Goal: Task Accomplishment & Management: Manage account settings

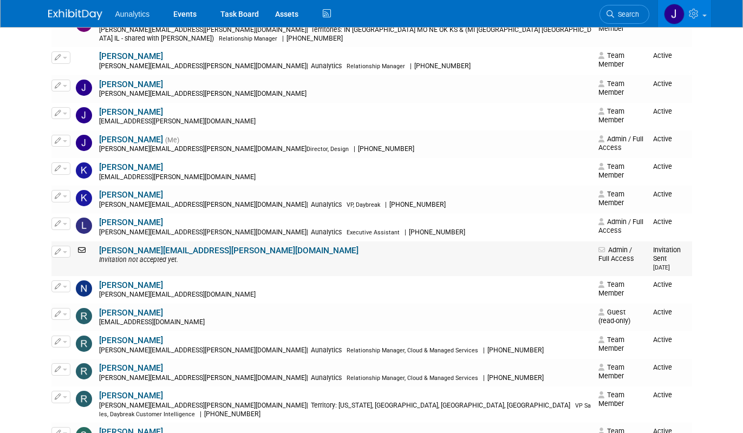
click at [80, 246] on icon at bounding box center [83, 250] width 14 height 8
click at [64, 246] on button "button" at bounding box center [60, 252] width 19 height 12
click at [228, 241] on td "leanna.adeola@aunalytics.com Invitation not accepted yet." at bounding box center [345, 258] width 498 height 35
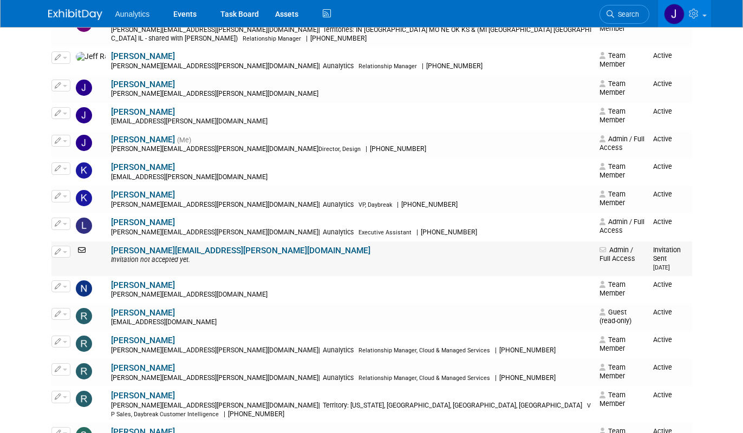
click at [84, 246] on icon at bounding box center [83, 250] width 14 height 8
click at [654, 215] on td "Active" at bounding box center [670, 227] width 43 height 28
click at [654, 241] on td "Invitation Sent 9/25/2025" at bounding box center [670, 258] width 43 height 35
click at [599, 246] on span "Admin / Full Access" at bounding box center [617, 254] width 36 height 17
click at [58, 246] on button "button" at bounding box center [60, 252] width 19 height 12
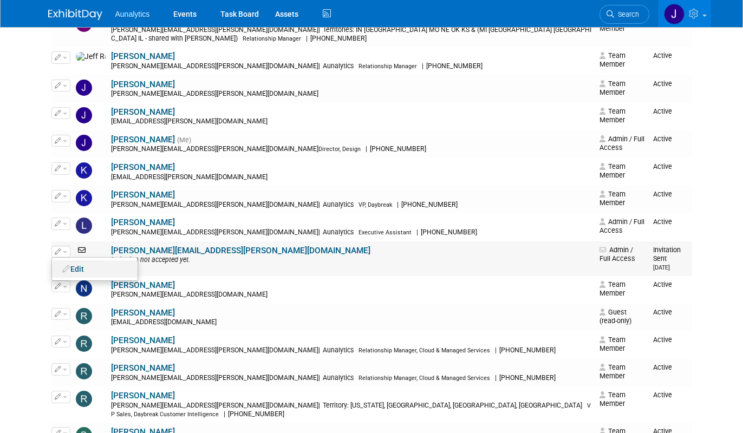
click at [75, 261] on link "Edit" at bounding box center [95, 268] width 86 height 15
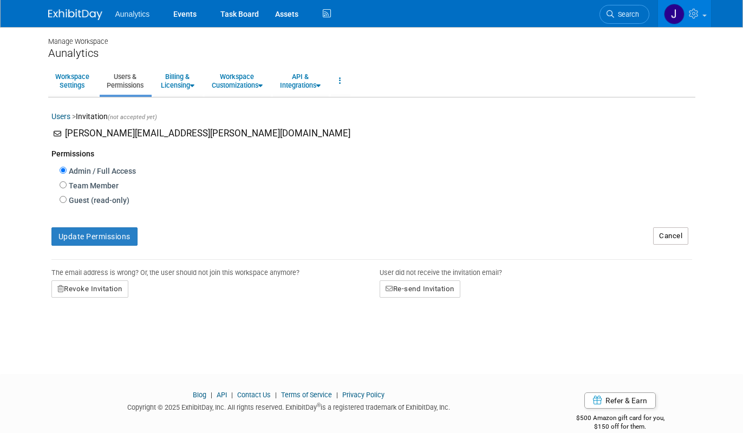
click at [450, 280] on div "User did not receive the invitation email?" at bounding box center [536, 270] width 312 height 21
click at [450, 287] on button "Re-send Invitation" at bounding box center [420, 288] width 81 height 17
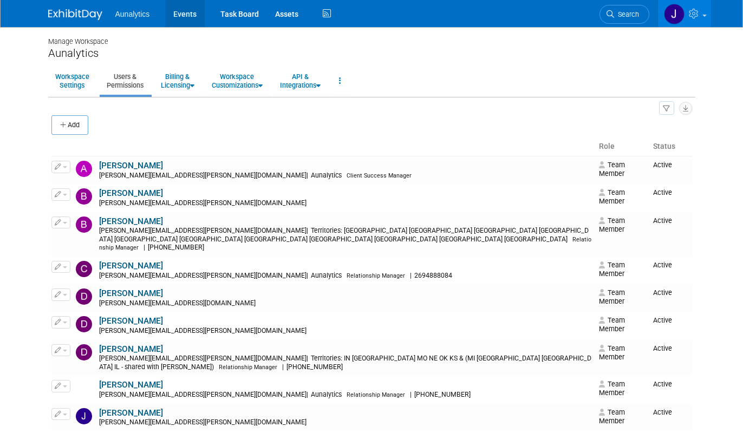
click at [188, 12] on link "Events" at bounding box center [185, 13] width 40 height 27
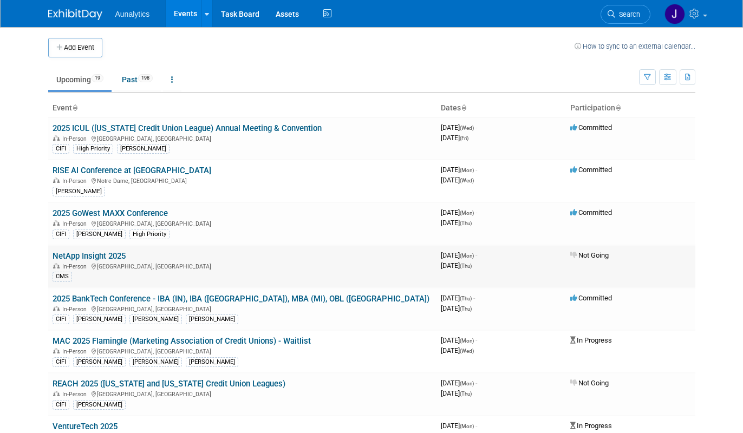
scroll to position [24, 0]
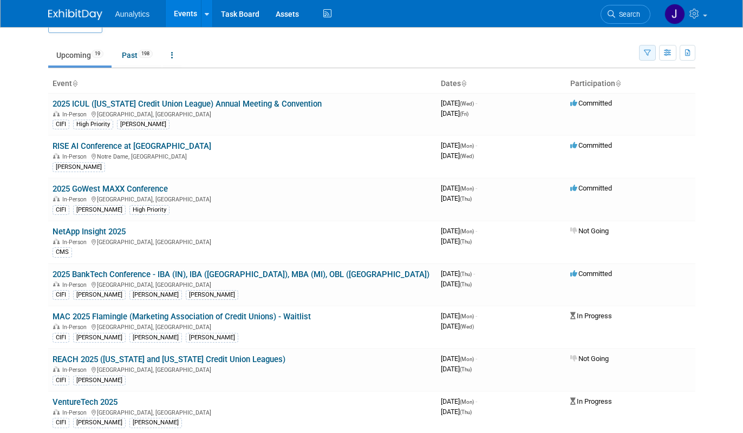
click at [649, 48] on button "button" at bounding box center [647, 53] width 17 height 16
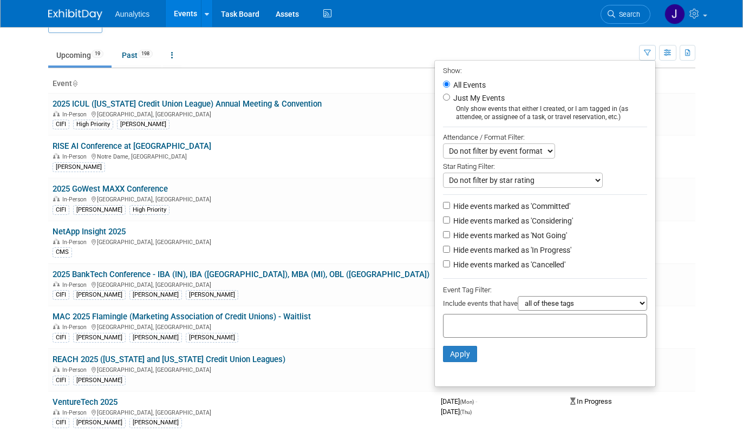
click at [480, 237] on label "Hide events marked as 'Not Going'" at bounding box center [509, 235] width 116 height 11
click at [450, 237] on input "Hide events marked as 'Not Going'" at bounding box center [446, 234] width 7 height 7
checkbox input "true"
click at [455, 356] on button "Apply" at bounding box center [460, 354] width 35 height 16
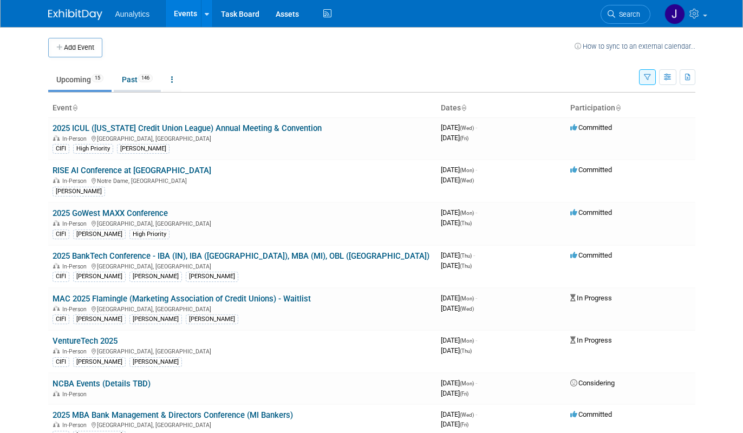
click at [123, 83] on link "Past 146" at bounding box center [137, 79] width 47 height 21
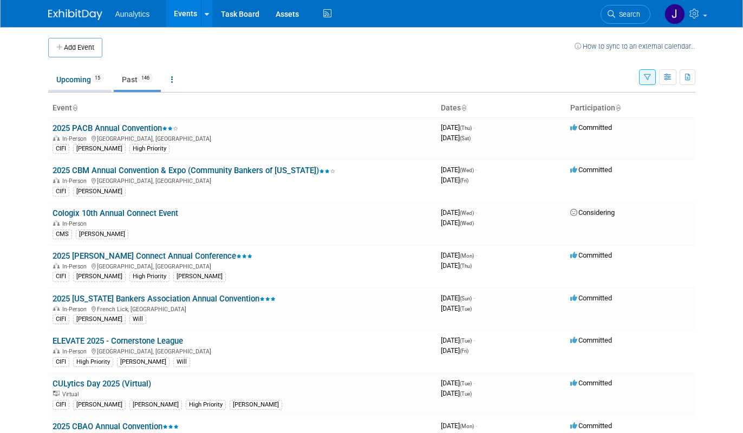
click at [86, 77] on link "Upcoming 15" at bounding box center [79, 79] width 63 height 21
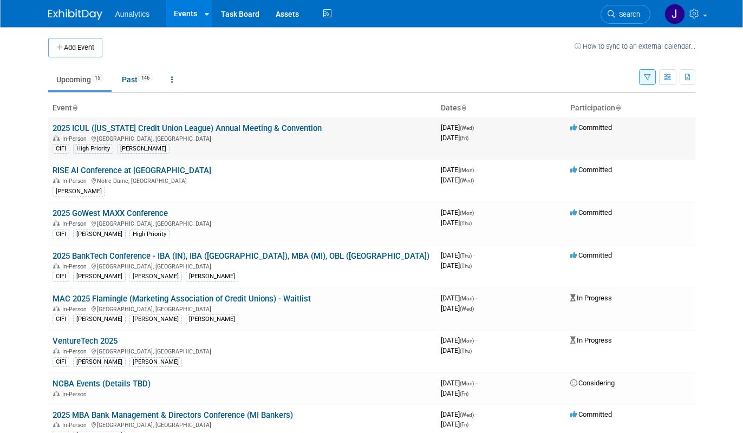
click at [182, 130] on link "2025 ICUL ([US_STATE] Credit Union League) Annual Meeting & Convention" at bounding box center [187, 128] width 269 height 10
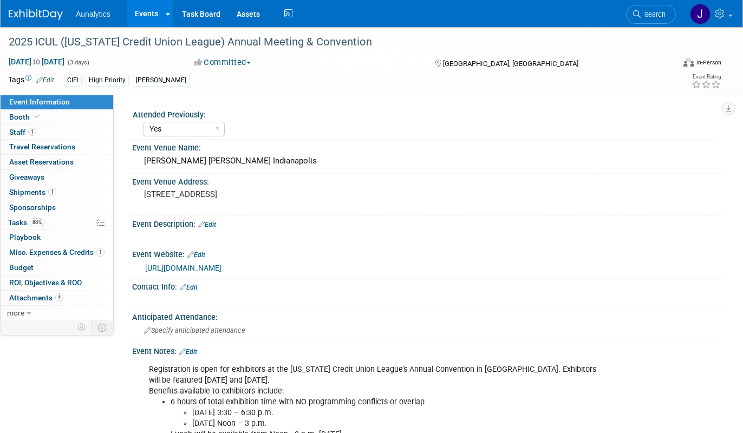
select select "Yes"
click at [54, 227] on link "88% Tasks 88%" at bounding box center [57, 222] width 113 height 15
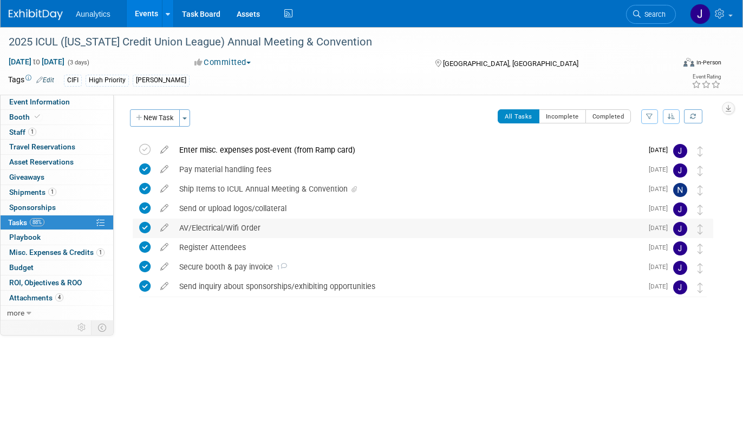
click at [237, 228] on div "AV/Electrical/Wifi Order" at bounding box center [408, 228] width 468 height 18
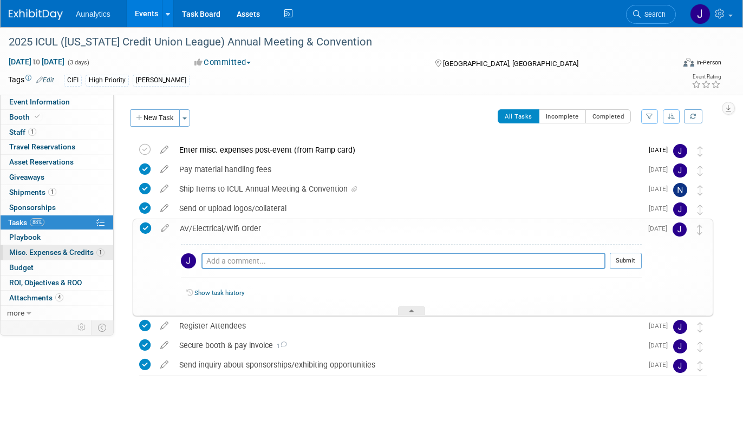
click at [62, 255] on span "Misc. Expenses & Credits 1" at bounding box center [56, 252] width 95 height 9
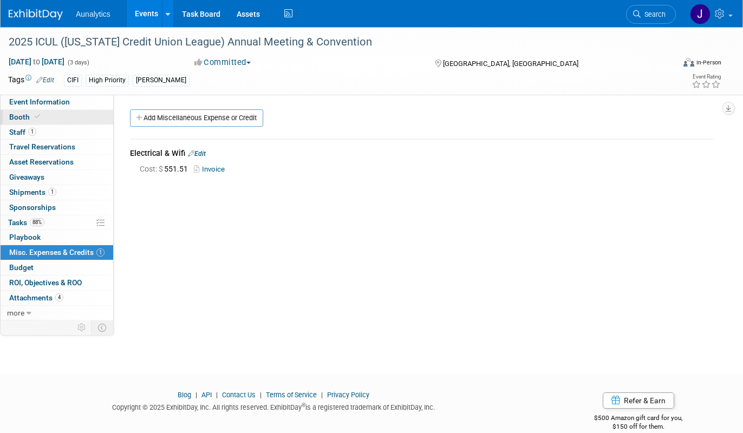
click at [53, 120] on link "Booth" at bounding box center [57, 117] width 113 height 15
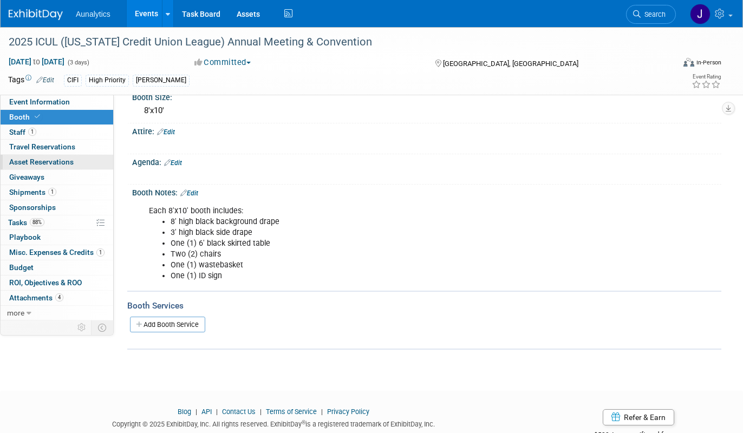
scroll to position [119, 0]
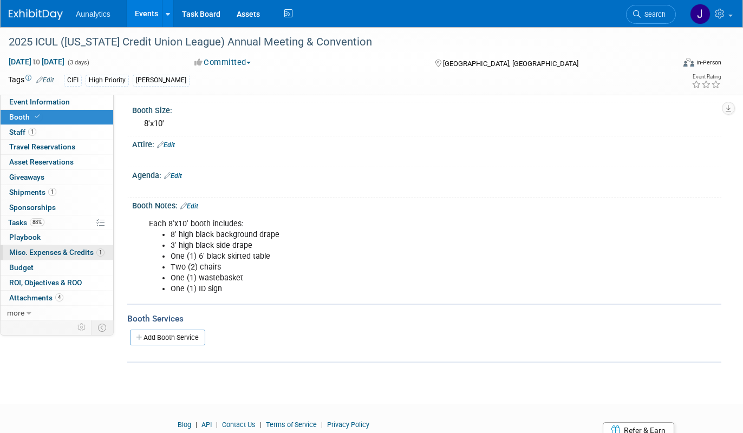
click at [70, 256] on span "Misc. Expenses & Credits 1" at bounding box center [56, 252] width 95 height 9
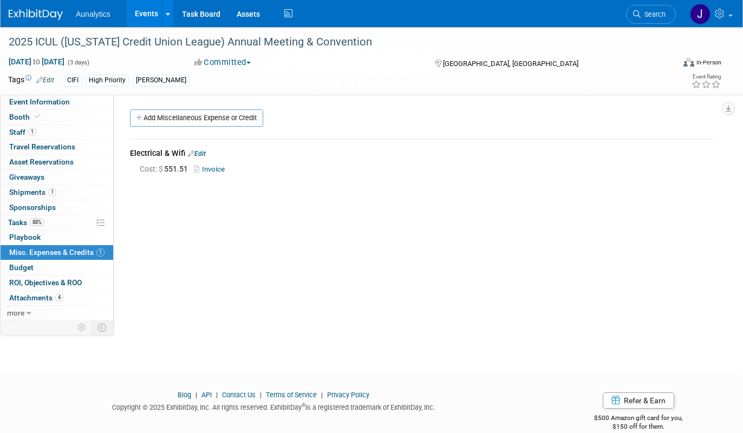
click at [221, 172] on link "Invoice" at bounding box center [211, 169] width 35 height 8
click at [156, 10] on link "Events" at bounding box center [147, 13] width 40 height 27
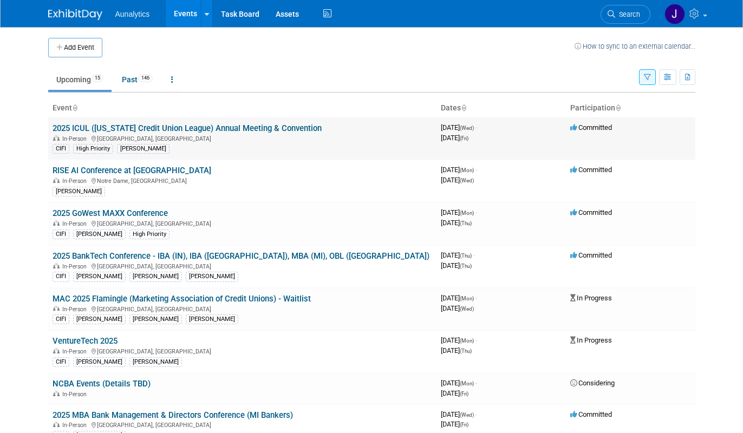
click at [141, 122] on td "2025 ICUL (Indiana Credit Union League) Annual Meeting & Convention In-Person I…" at bounding box center [242, 138] width 388 height 42
click at [141, 127] on link "2025 ICUL ([US_STATE] Credit Union League) Annual Meeting & Convention" at bounding box center [187, 128] width 269 height 10
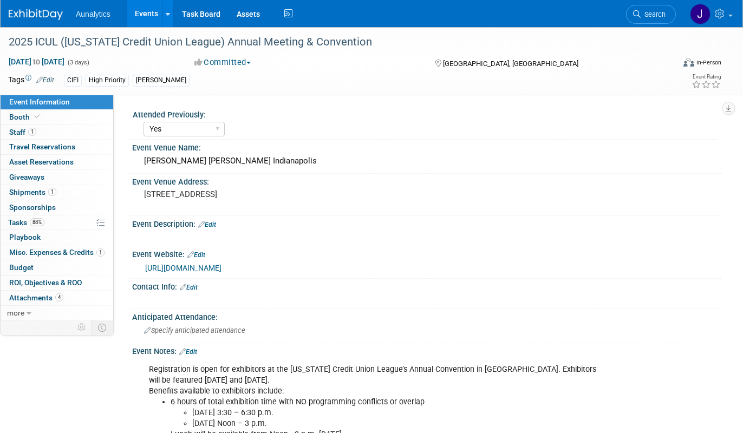
select select "Yes"
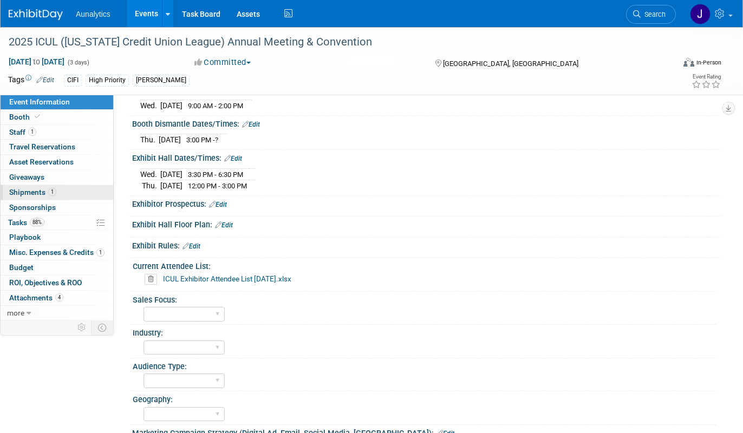
scroll to position [747, 0]
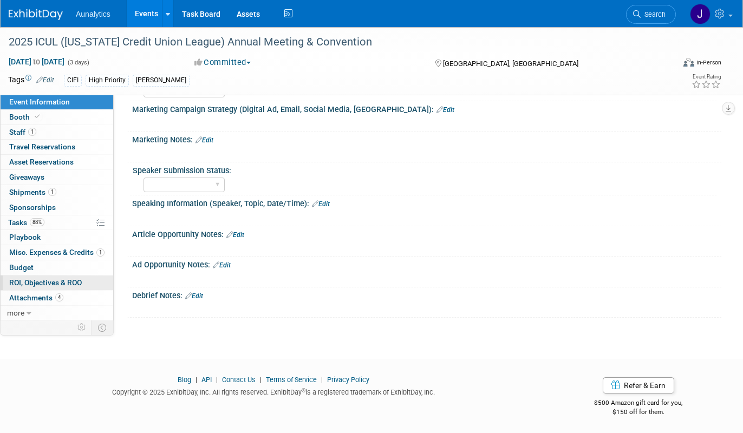
click at [52, 281] on span "ROI, Objectives & ROO 0" at bounding box center [45, 282] width 73 height 9
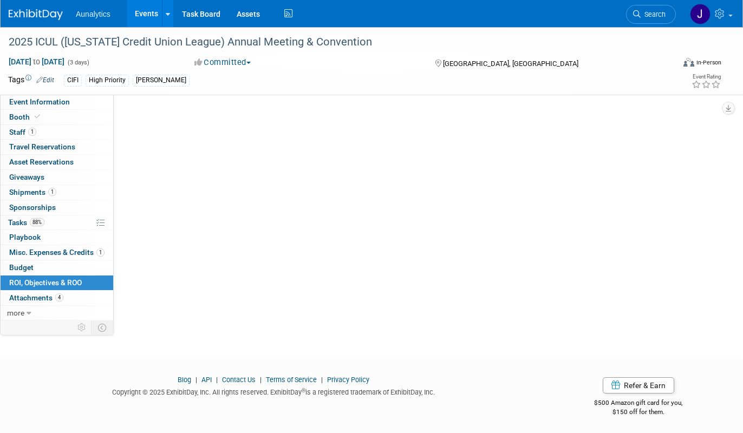
scroll to position [0, 0]
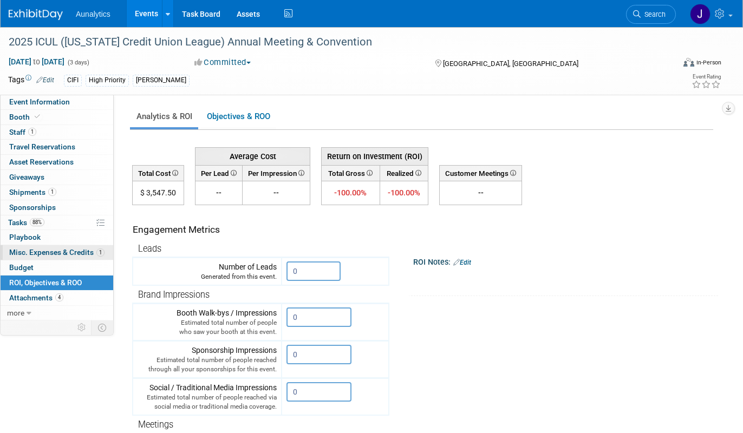
click at [74, 251] on span "Misc. Expenses & Credits 1" at bounding box center [56, 252] width 95 height 9
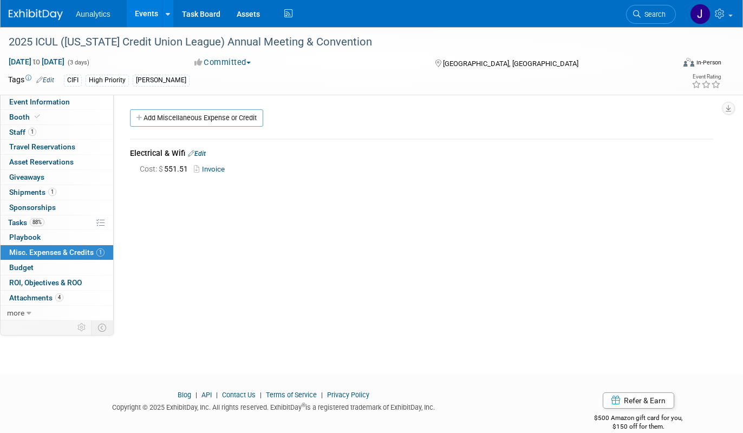
click at [220, 163] on div "Cost: $ 551.51 Invoice" at bounding box center [421, 168] width 583 height 14
click at [220, 167] on link "Invoice" at bounding box center [211, 169] width 35 height 8
click at [142, 4] on link "Events" at bounding box center [147, 13] width 40 height 27
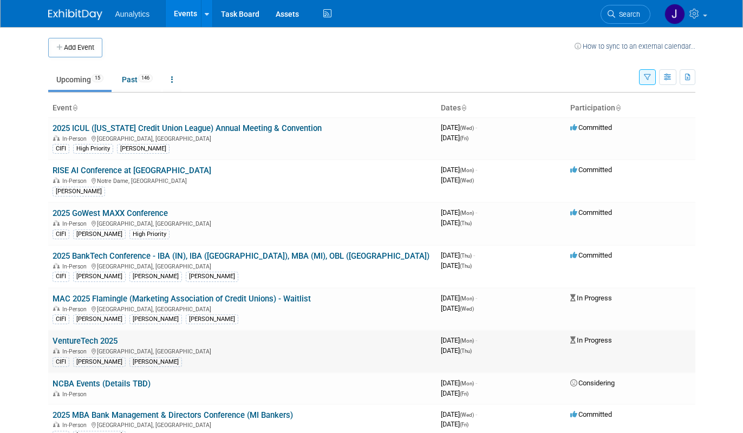
drag, startPoint x: 167, startPoint y: 341, endPoint x: 50, endPoint y: 340, distance: 116.4
click at [50, 340] on td "VentureTech 2025 In-Person [GEOGRAPHIC_DATA], [GEOGRAPHIC_DATA] [PERSON_NAME]" at bounding box center [242, 351] width 388 height 43
copy link "VentureTech 2025"
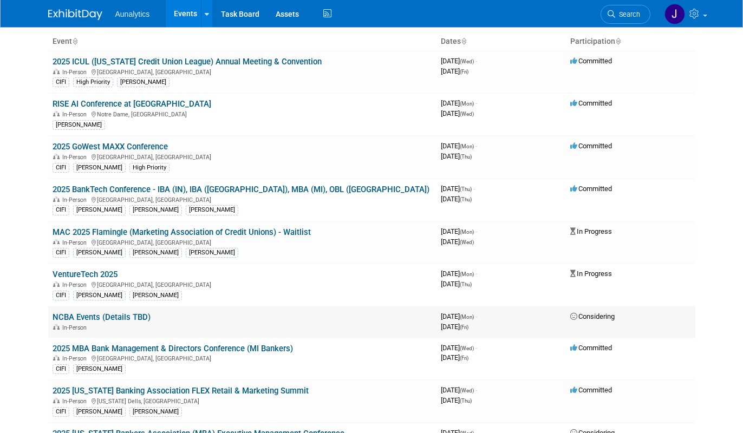
scroll to position [74, 0]
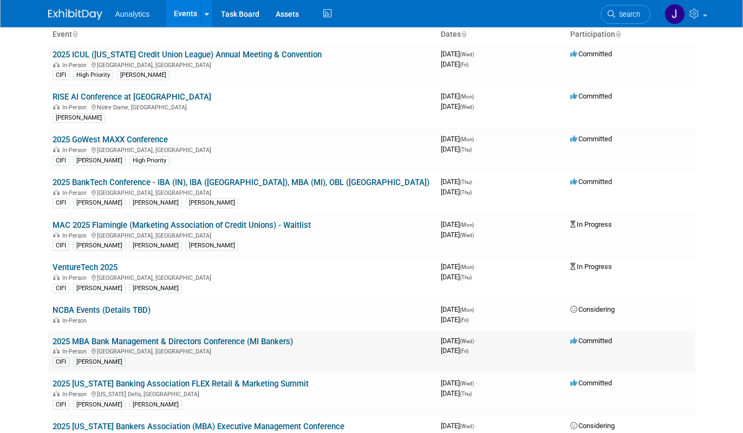
drag, startPoint x: 305, startPoint y: 340, endPoint x: 88, endPoint y: 335, distance: 217.7
click at [88, 335] on td "2025 MBA Bank Management & Directors Conference (MI Bankers) In-Person [GEOGRAP…" at bounding box center [242, 352] width 388 height 43
copy link "2025 MBA Bank Management & Directors Conference (MI Bankers)"
click at [258, 389] on div "In-Person [US_STATE] Dells, [GEOGRAPHIC_DATA]" at bounding box center [243, 393] width 380 height 9
click at [259, 382] on link "2025 [US_STATE] Banking Association FLEX Retail & Marketing Summit" at bounding box center [181, 384] width 256 height 10
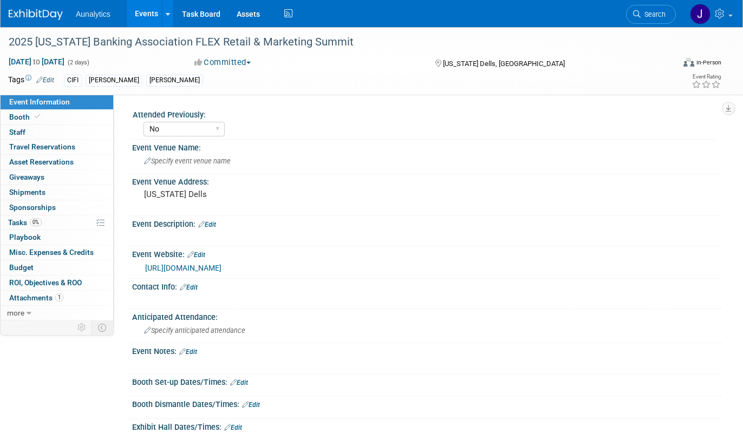
select select "No"
select select "Accepted"
click at [255, 39] on div "2025 [US_STATE] Banking Association FLEX Retail & Marketing Summit" at bounding box center [333, 41] width 656 height 19
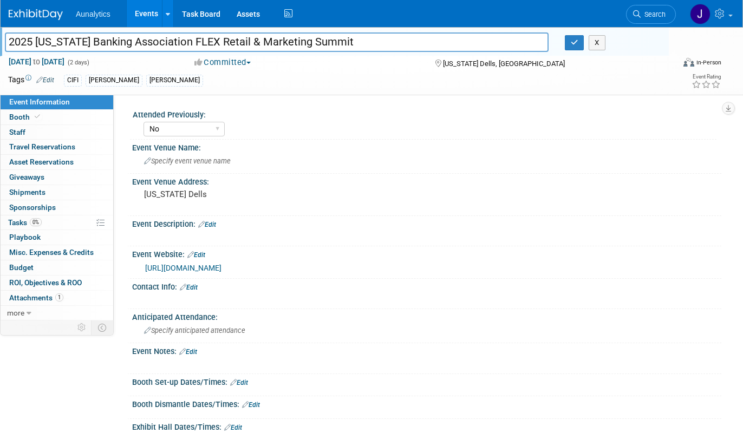
click at [255, 39] on input "2025 [US_STATE] Banking Association FLEX Retail & Marketing Summit" at bounding box center [277, 41] width 544 height 19
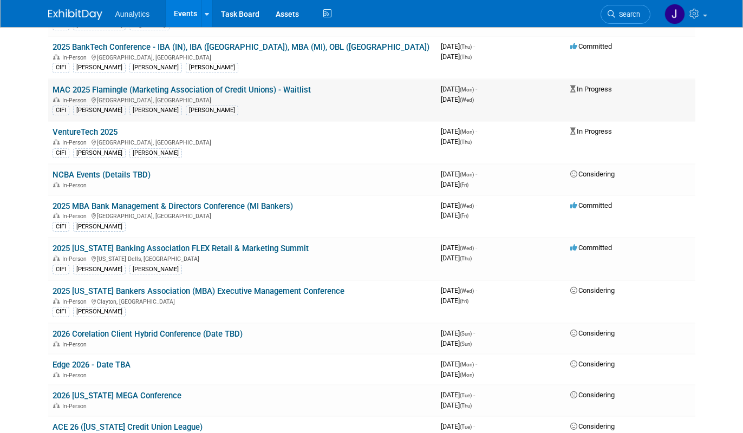
scroll to position [220, 0]
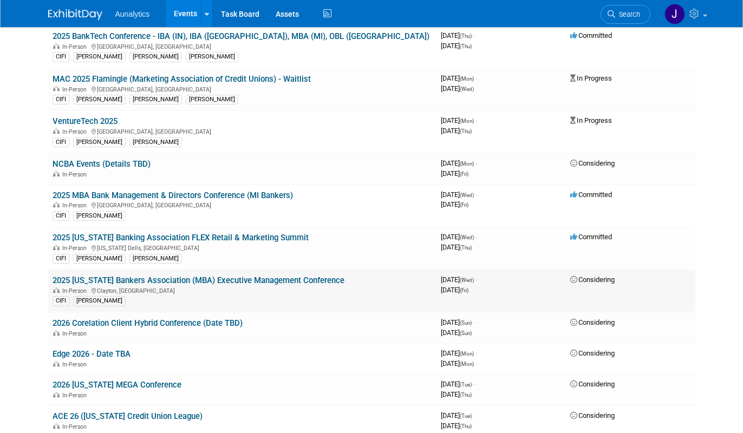
click at [165, 280] on link "2025 [US_STATE] Bankers Association (MBA) Executive Management Conference" at bounding box center [199, 281] width 292 height 10
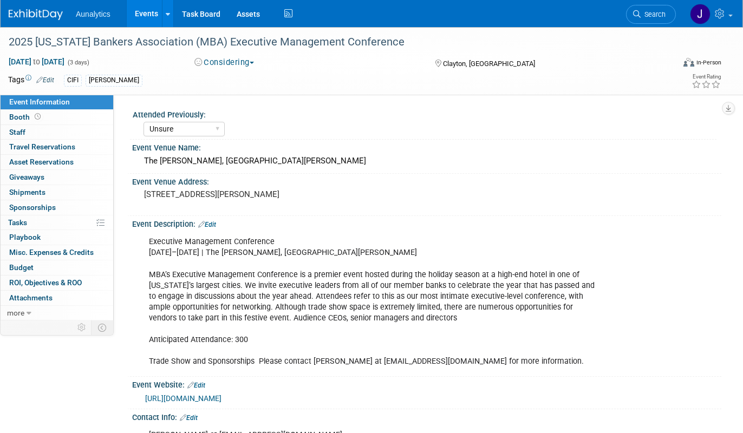
select select "Unsure"
click at [199, 41] on div "2025 [US_STATE] Bankers Association (MBA) Executive Management Conference" at bounding box center [333, 41] width 656 height 19
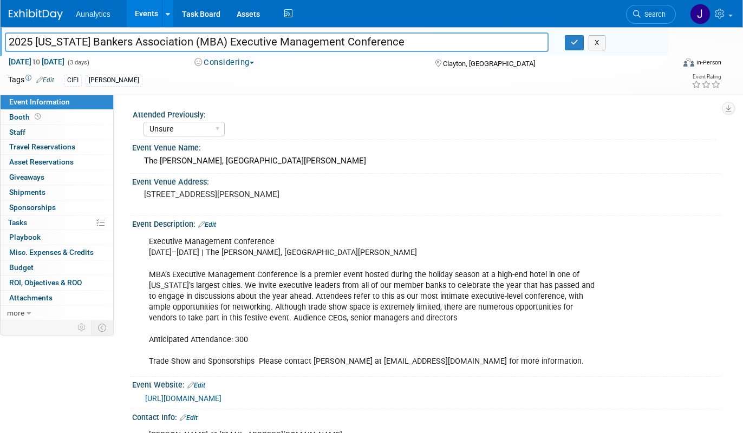
click at [199, 41] on input "2025 [US_STATE] Bankers Association (MBA) Executive Management Conference" at bounding box center [277, 41] width 544 height 19
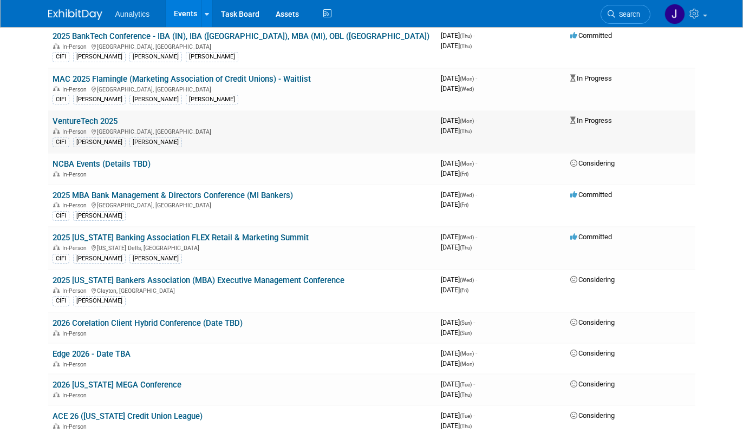
scroll to position [220, 0]
